Goal: Task Accomplishment & Management: Use online tool/utility

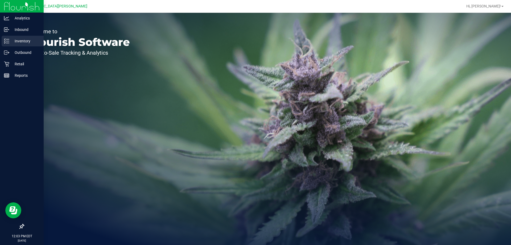
click at [18, 42] on p "Inventory" at bounding box center [25, 41] width 32 height 6
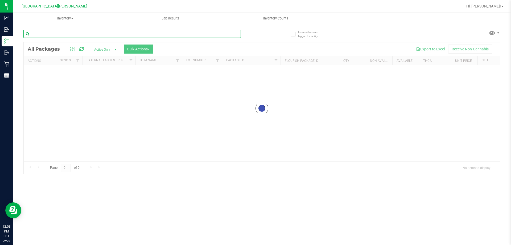
click at [53, 32] on div "Inventory All packages All inventory Waste log Create inventory Lab Results Inv…" at bounding box center [262, 129] width 498 height 232
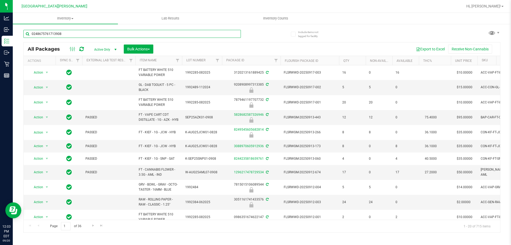
type input "0248675761713908"
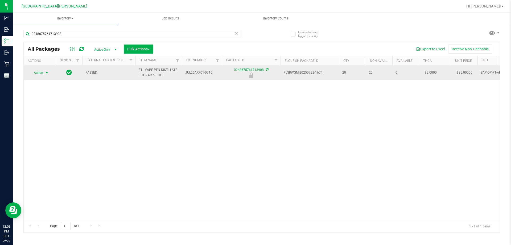
click at [37, 70] on span "Action" at bounding box center [36, 72] width 14 height 7
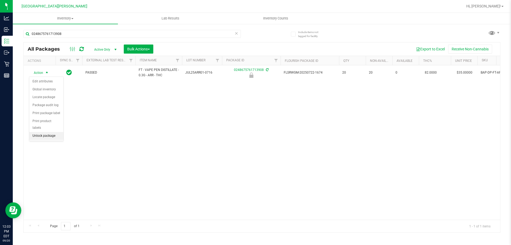
click at [35, 132] on li "Unlock package" at bounding box center [46, 136] width 34 height 8
